Goal: Communication & Community: Answer question/provide support

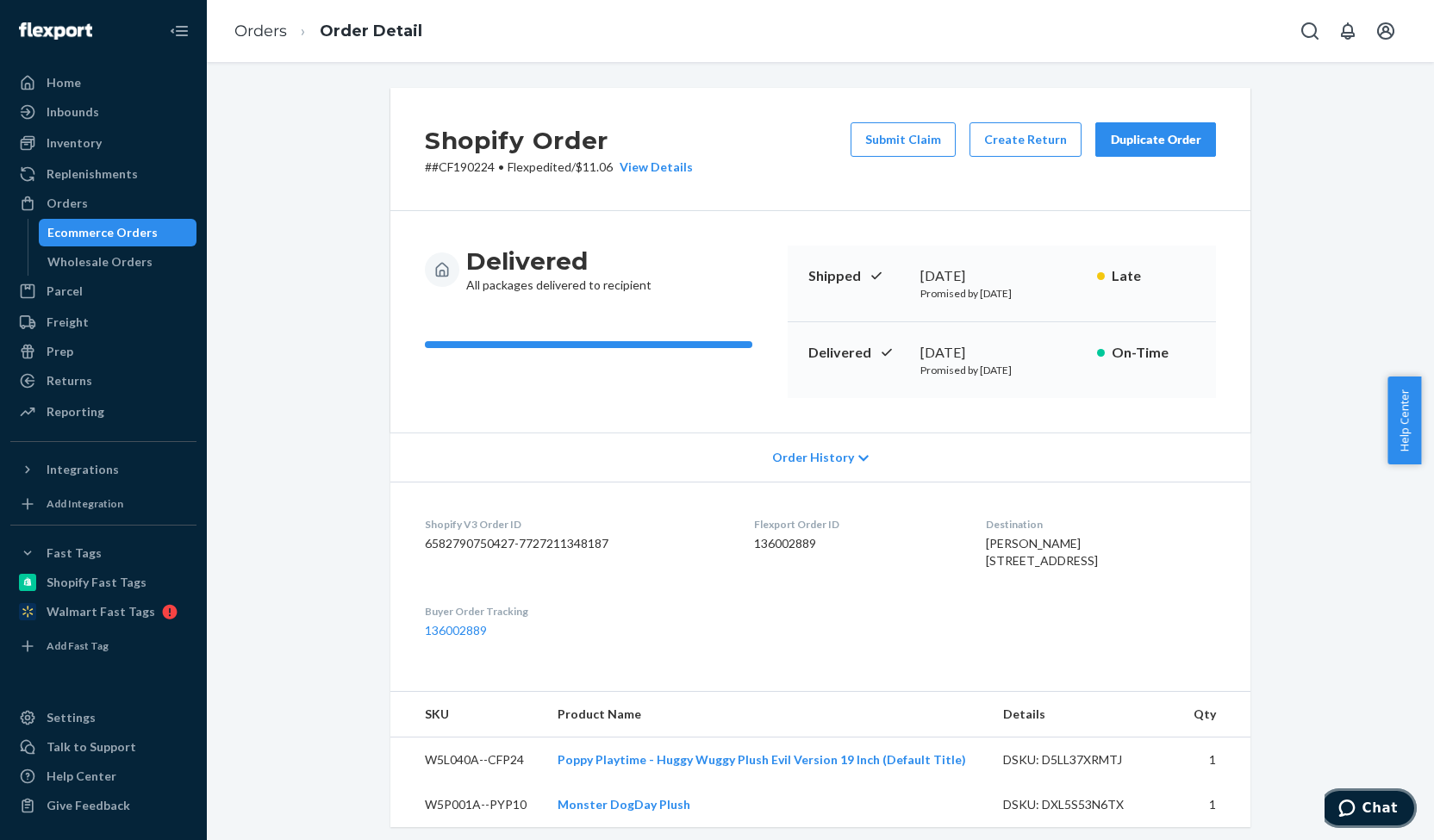
click at [1369, 796] on button "Chat" at bounding box center [1367, 808] width 97 height 39
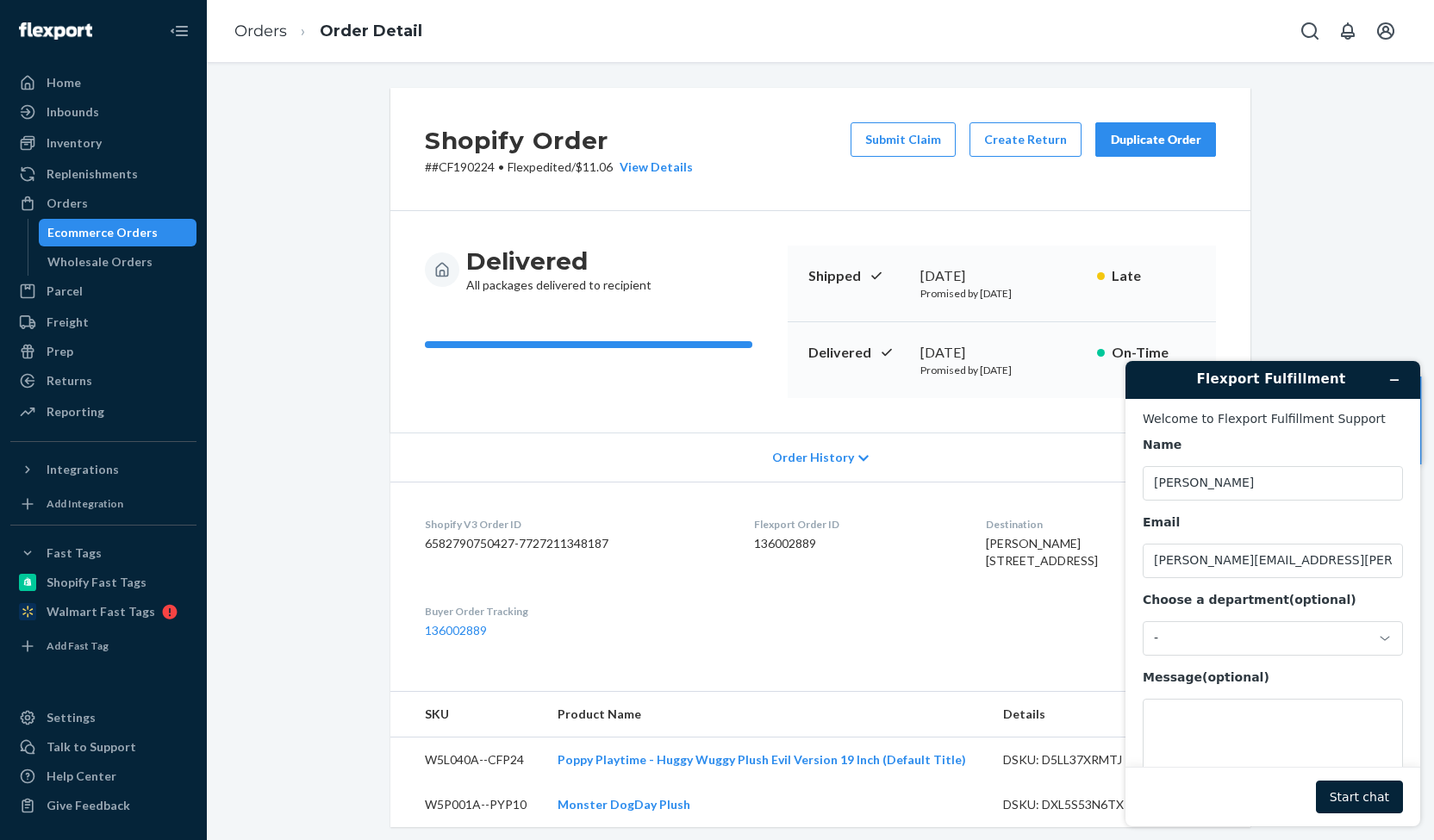
click at [452, 163] on p "# #CF190224 • Flexpedited / $11.06 View Details" at bounding box center [558, 167] width 268 height 17
copy p "CF190224"
click at [1199, 730] on textarea "Message (optional)" at bounding box center [1273, 746] width 260 height 96
paste textarea "CF190224"
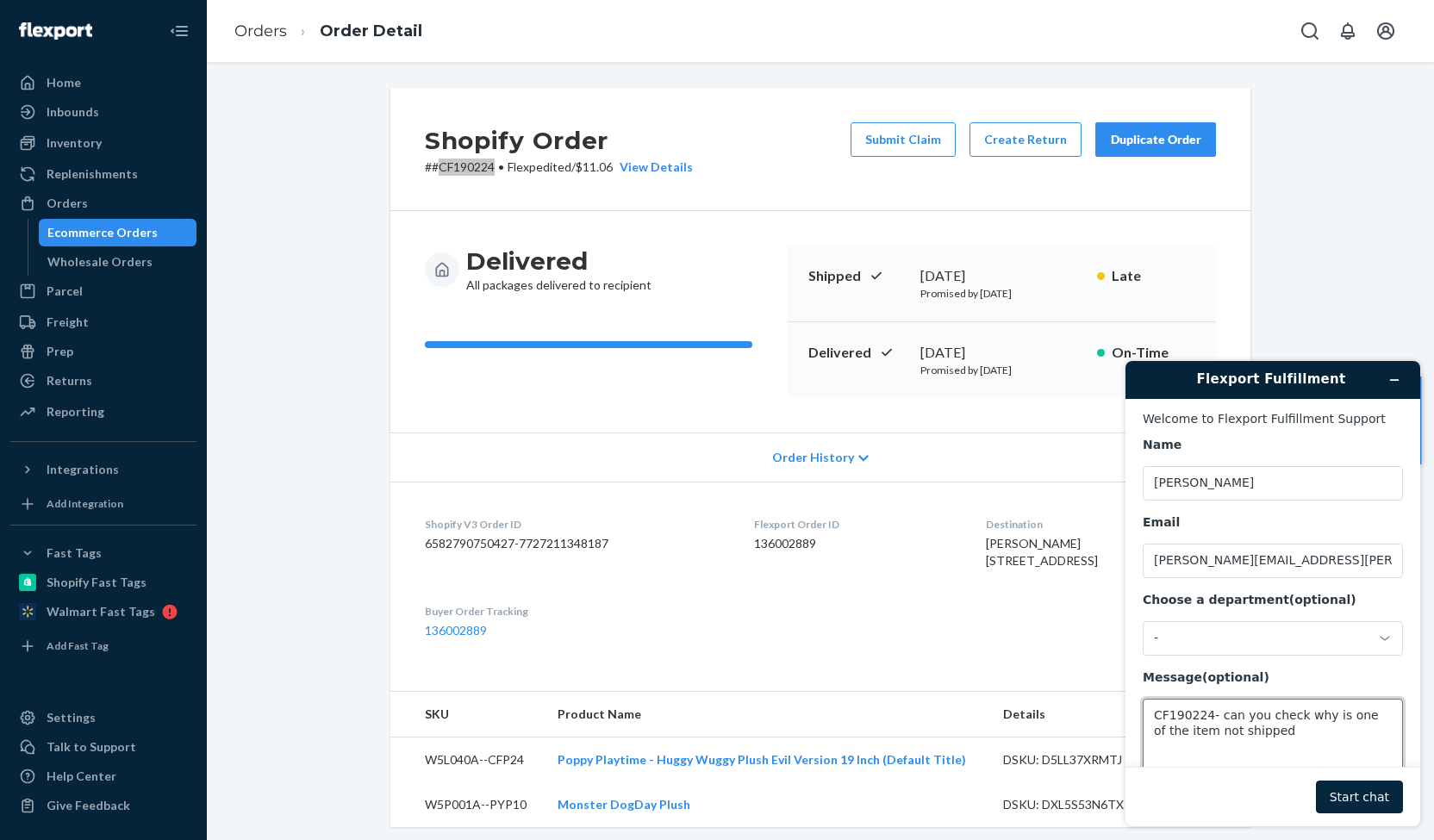
type textarea "CF190224- can you check why is one of the item not shipped"
click at [1359, 788] on button "Start chat" at bounding box center [1359, 796] width 87 height 33
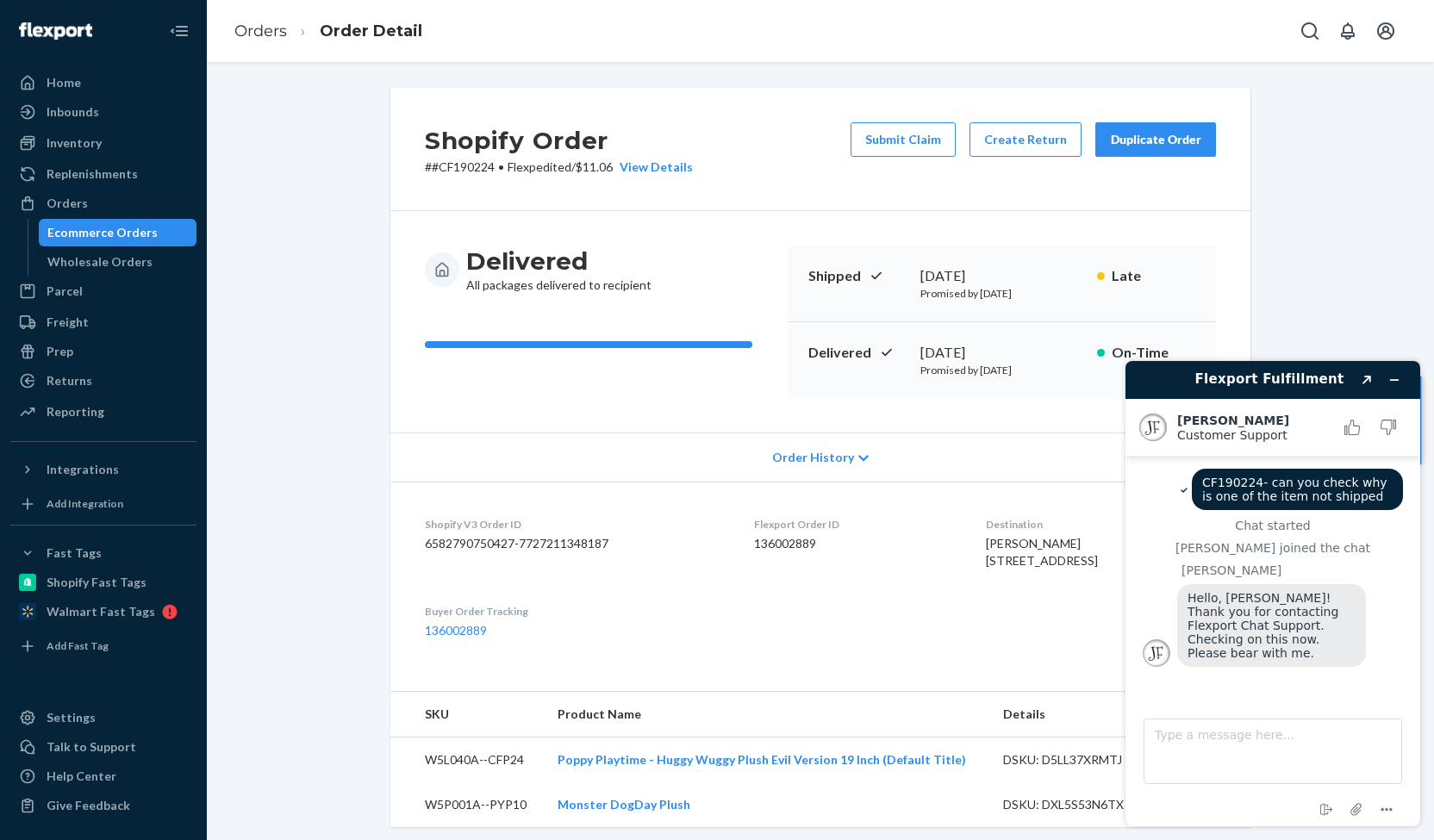
click at [907, 662] on dl "Shopify V3 Order ID 6582790750427-7727211348187 Flexport Order ID 136002889 Des…" at bounding box center [820, 577] width 860 height 192
click at [1232, 737] on textarea "Type a message here..." at bounding box center [1273, 751] width 259 height 66
type textarea "S"
type textarea "a"
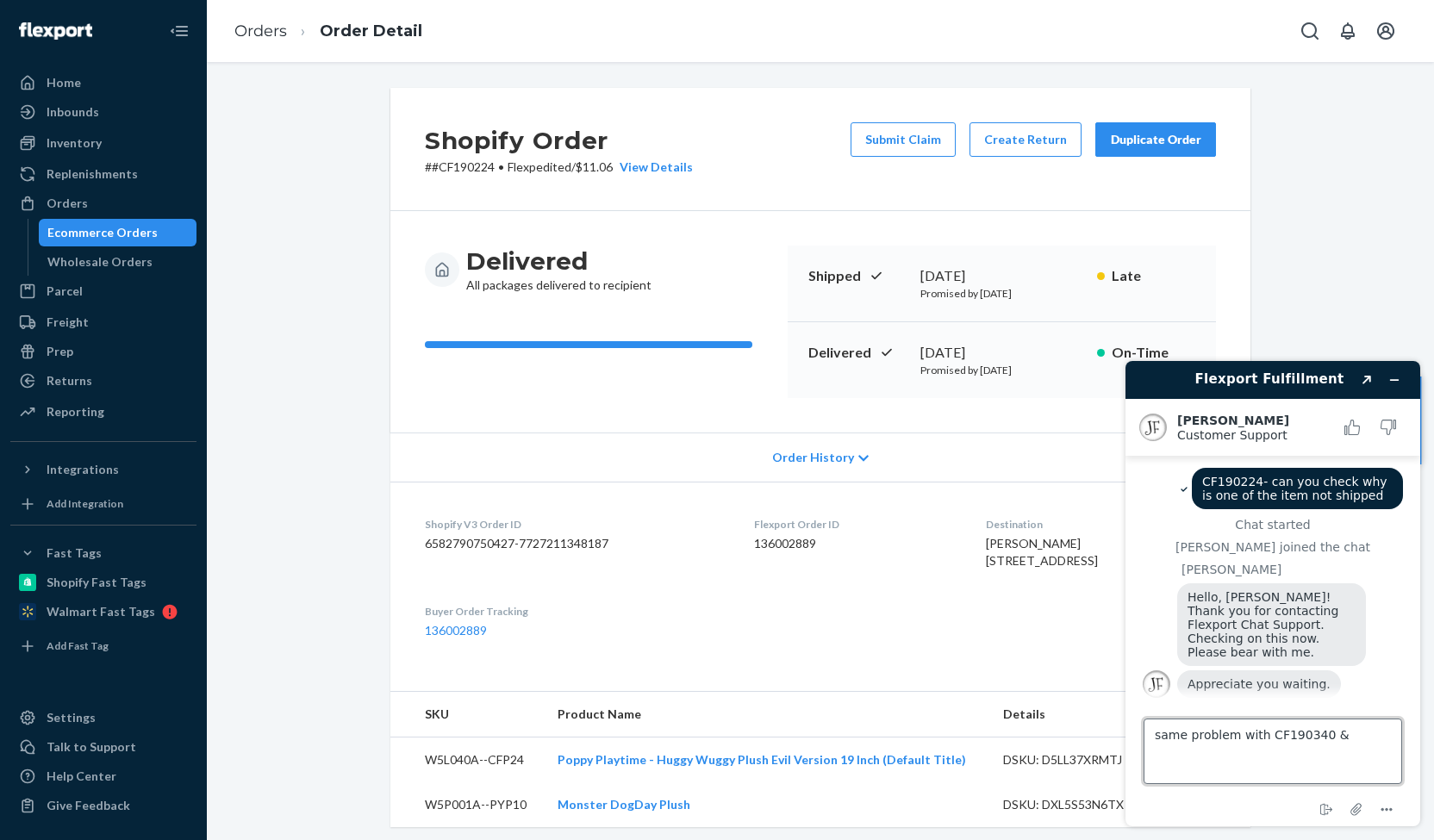
scroll to position [6, 0]
type textarea "same problem with CF190340 & CF190341"
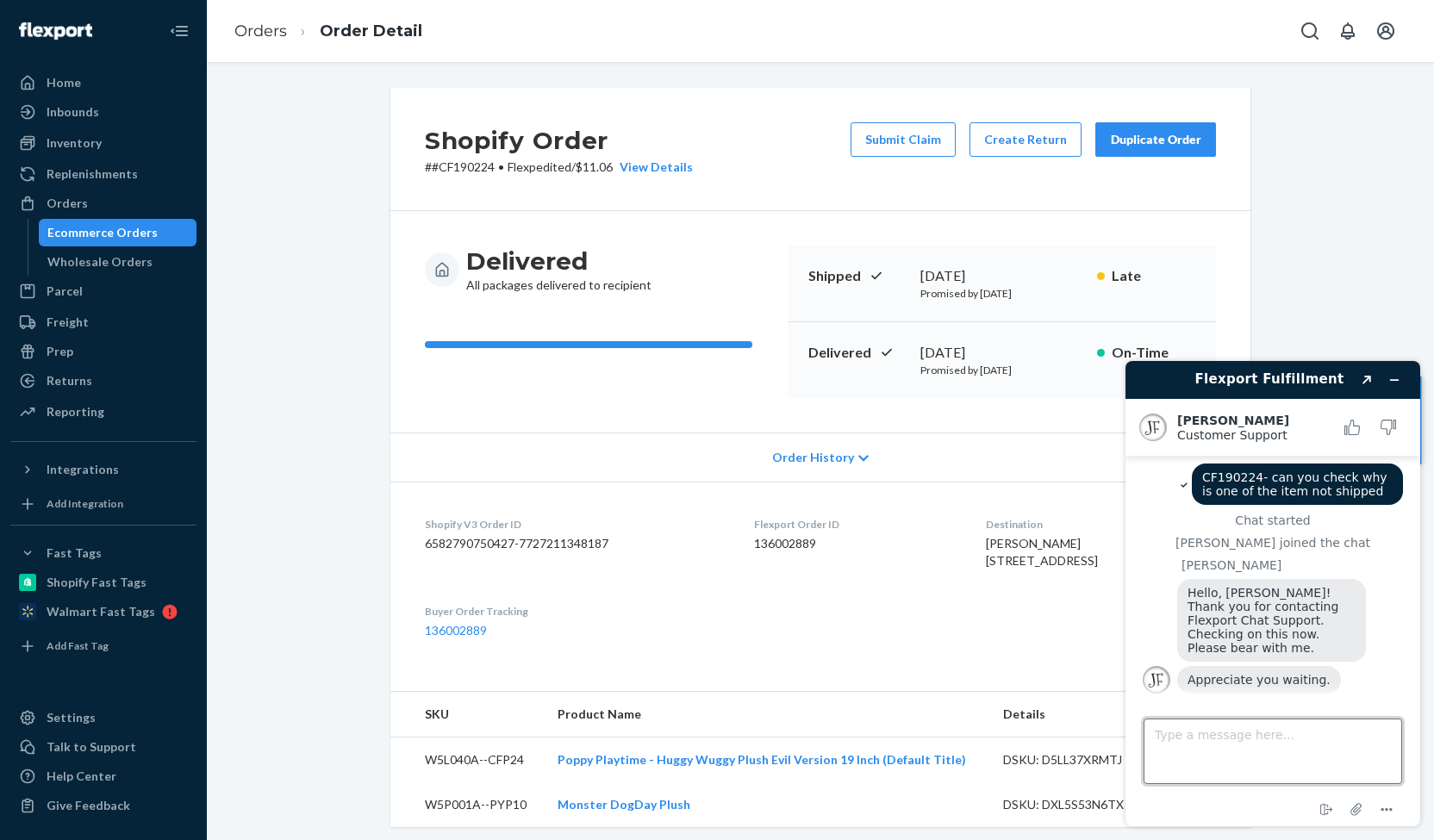
scroll to position [84, 0]
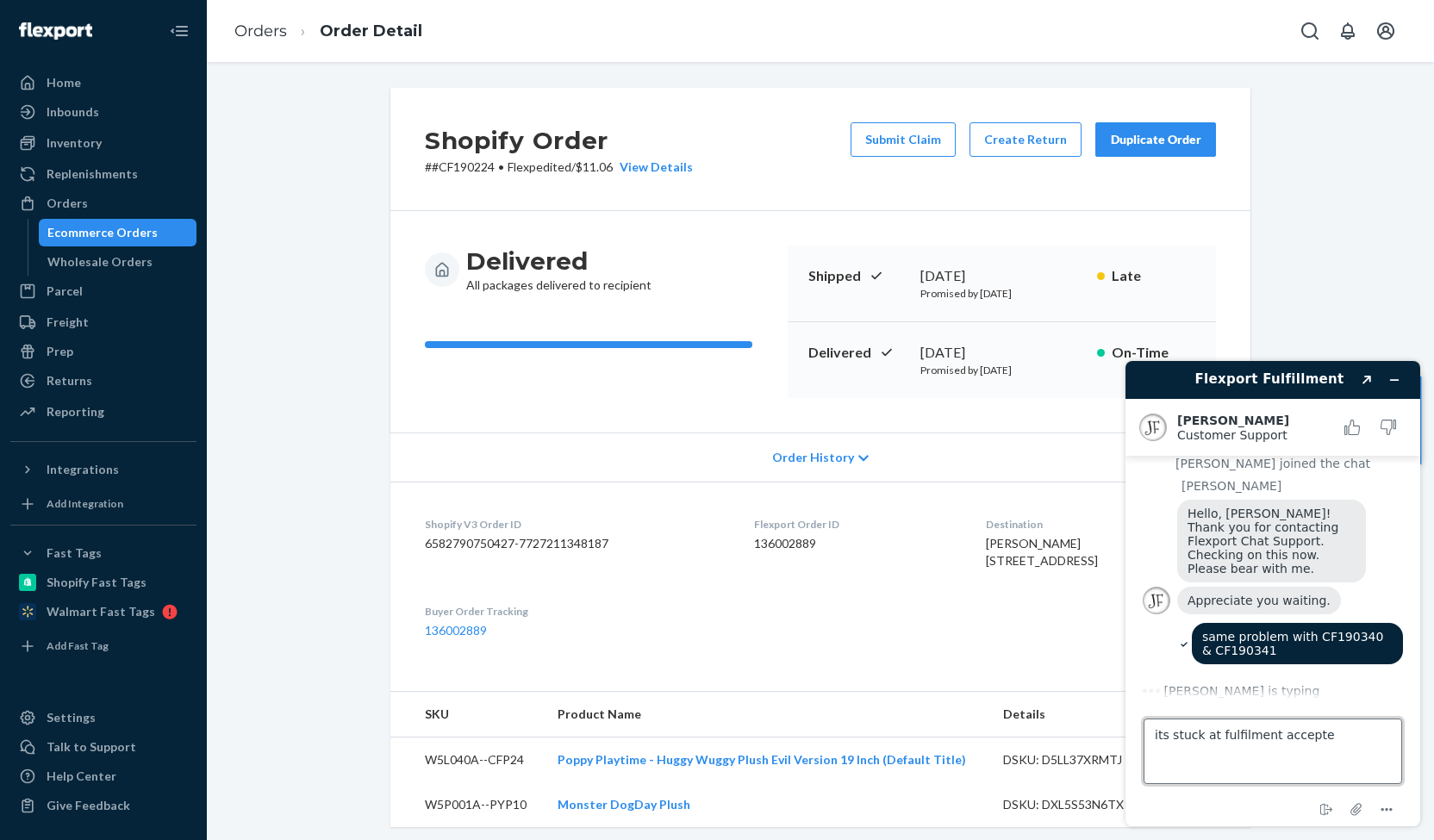
type textarea "its stuck at fulfilment accepted"
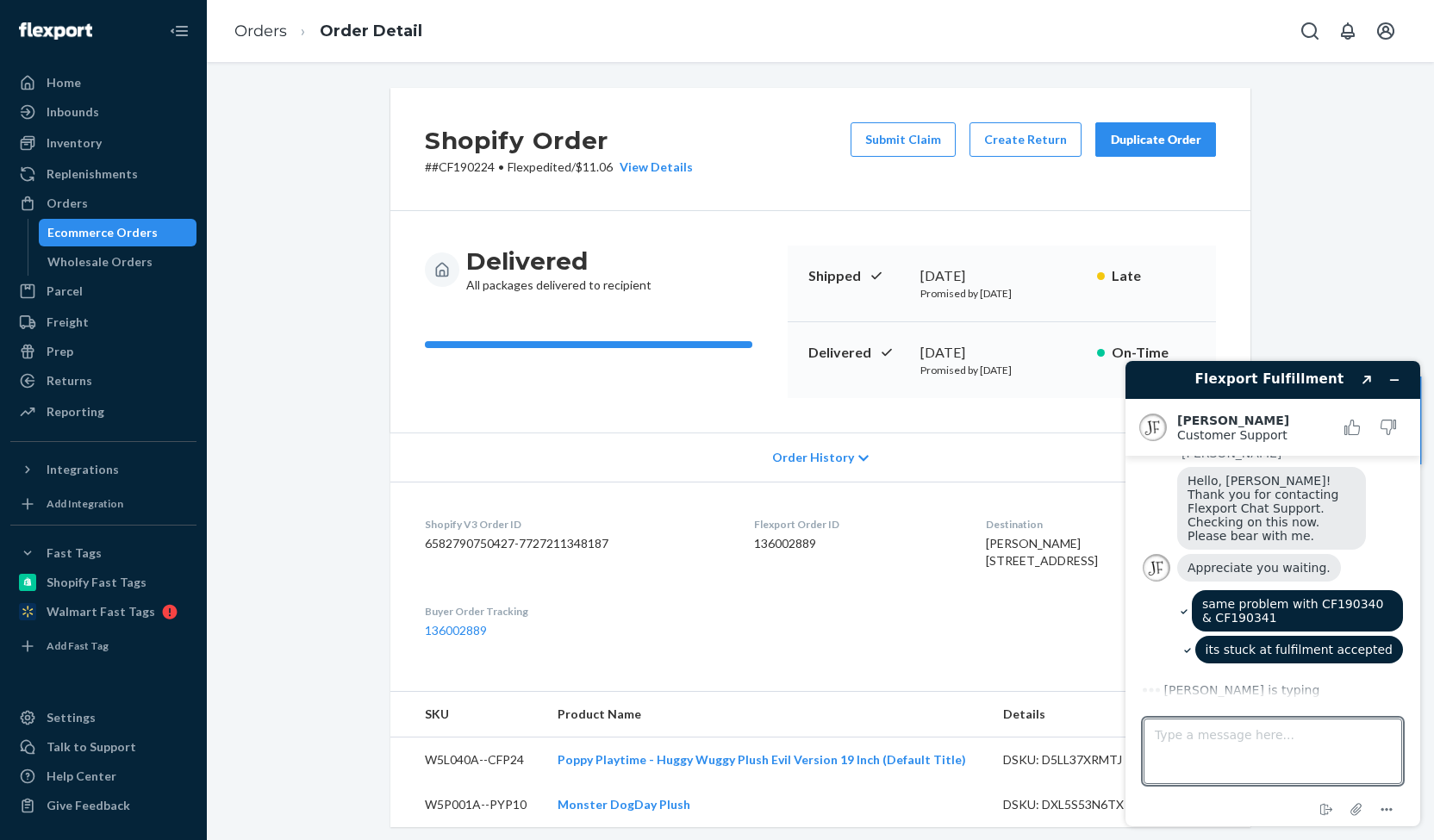
click at [1171, 657] on div "its stuck at fulfilment accepted" at bounding box center [1273, 652] width 260 height 32
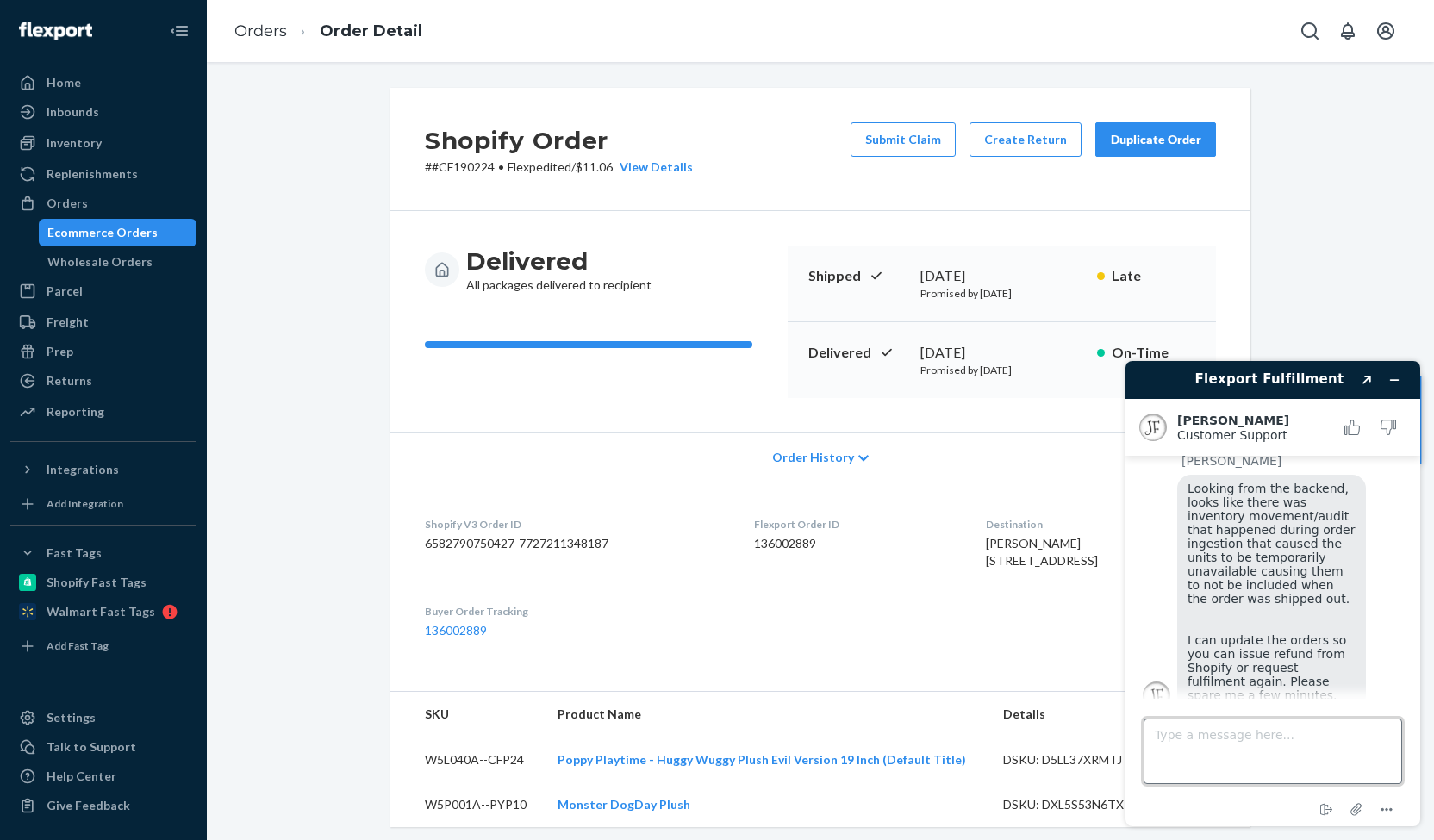
click at [1272, 728] on textarea "Type a message here..." at bounding box center [1273, 751] width 259 height 66
type textarea "please, thank you"
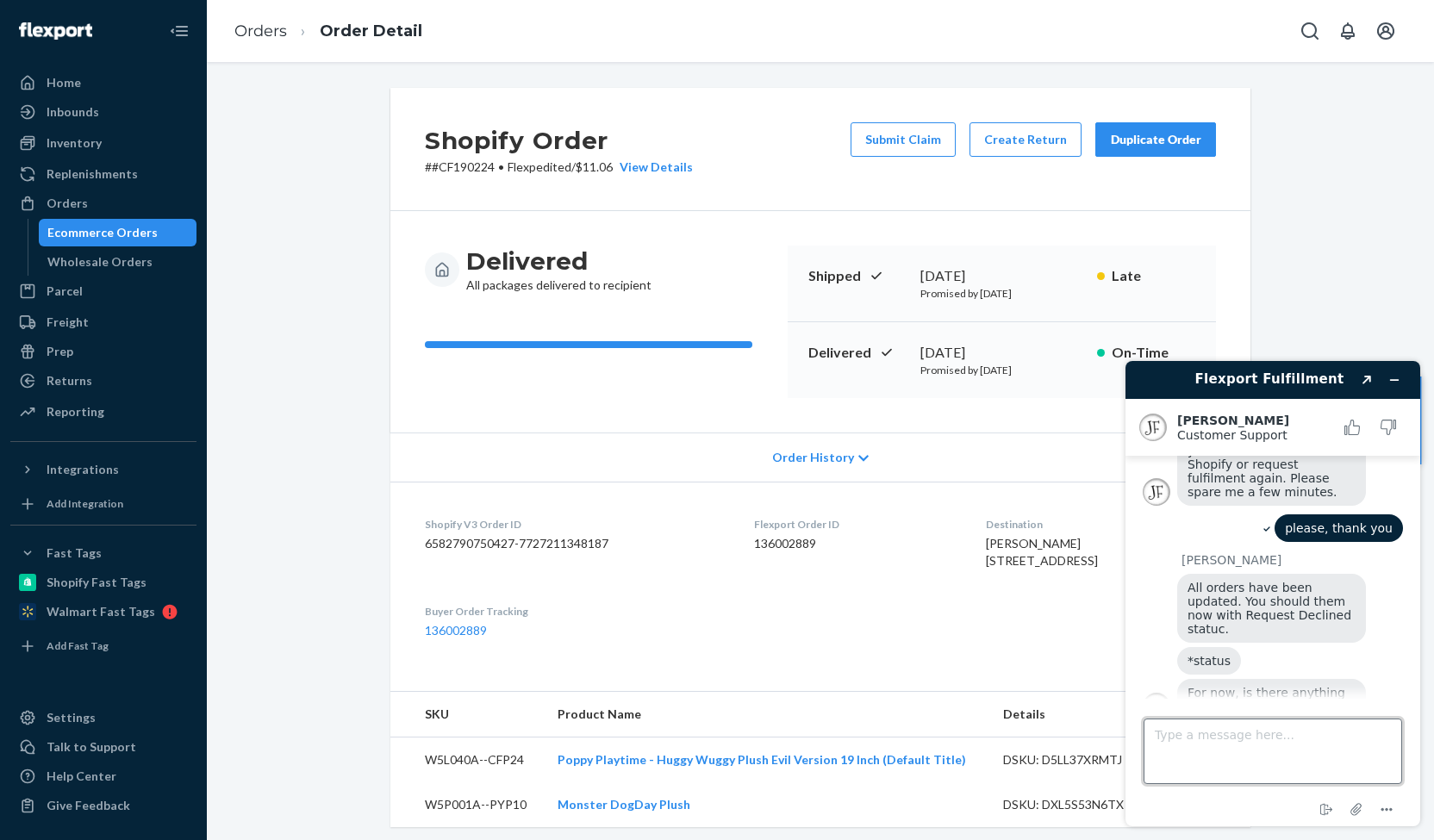
scroll to position [541, 0]
type textarea "let me try"
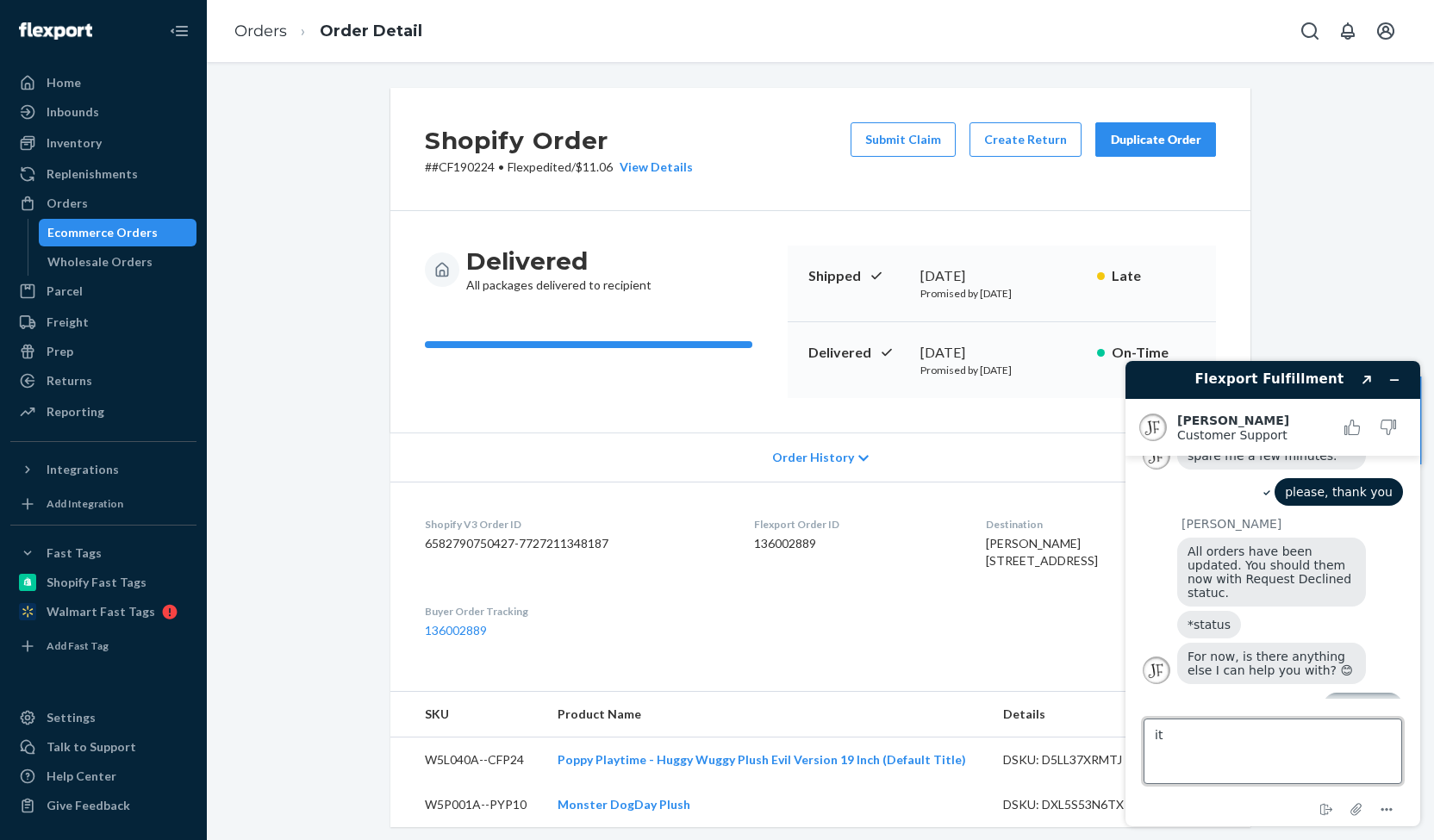
type textarea "i"
type textarea "all 3 are good now"
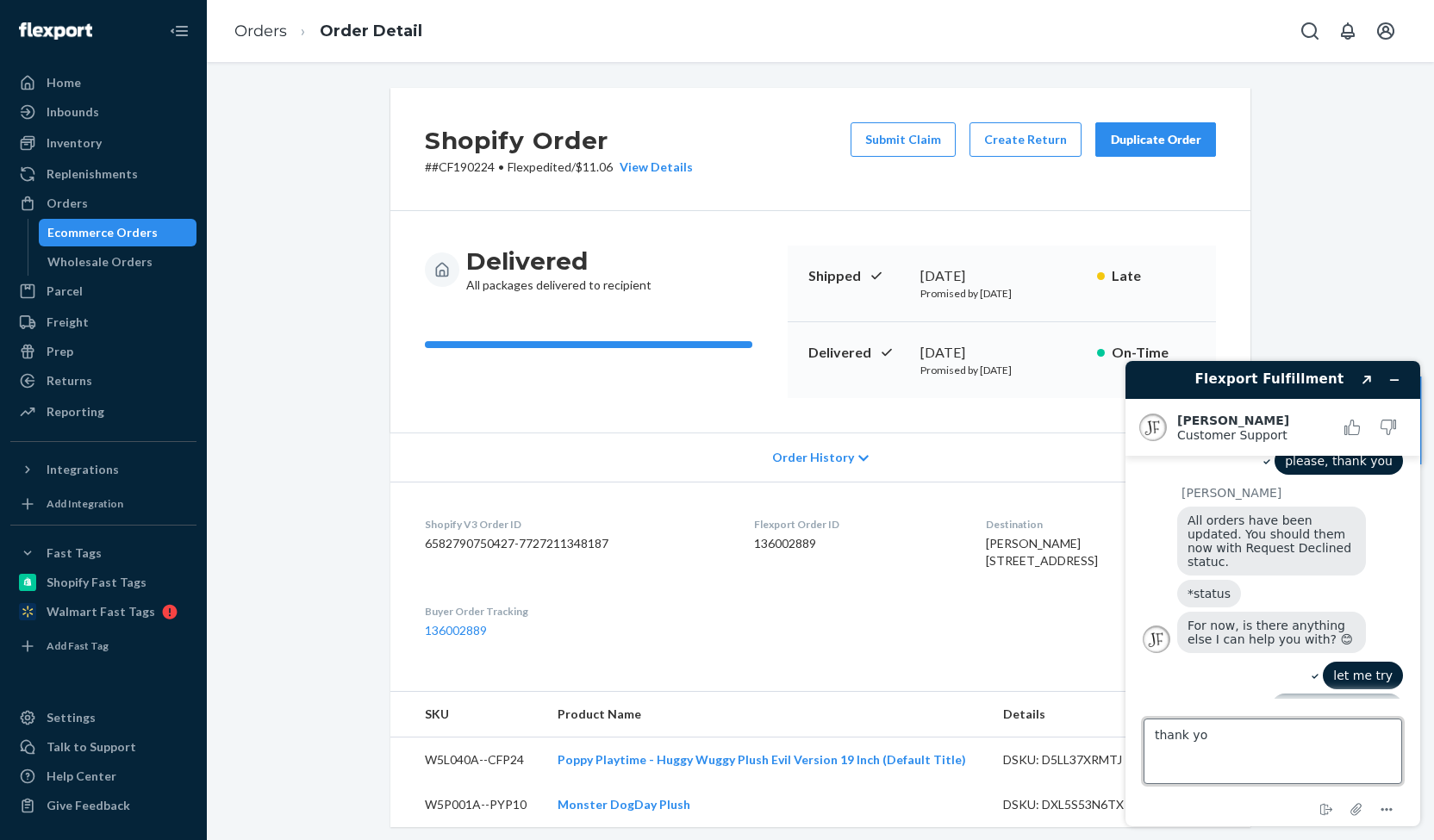
type textarea "thank you"
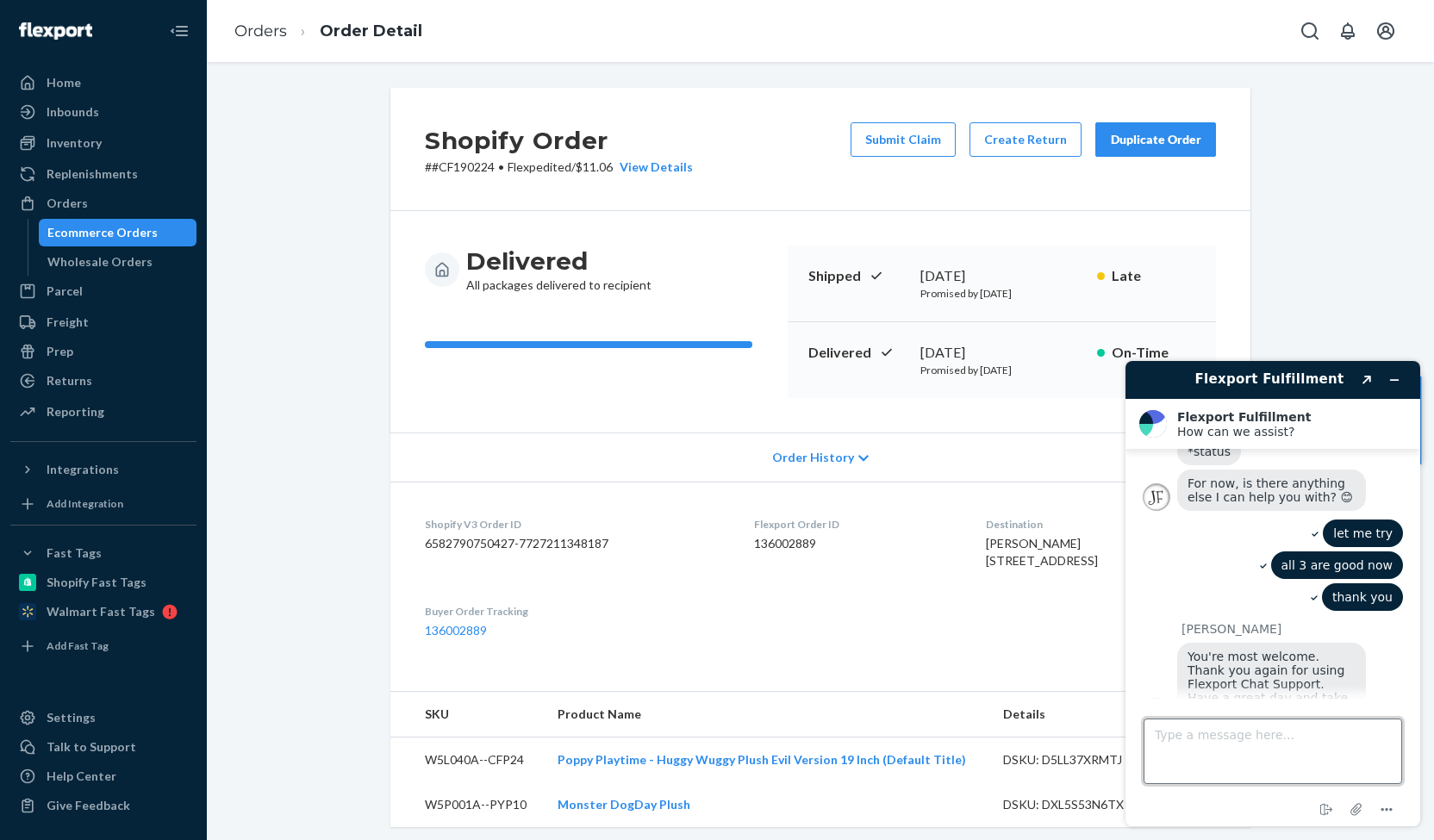
scroll to position [827, 0]
